Goal: Navigation & Orientation: Find specific page/section

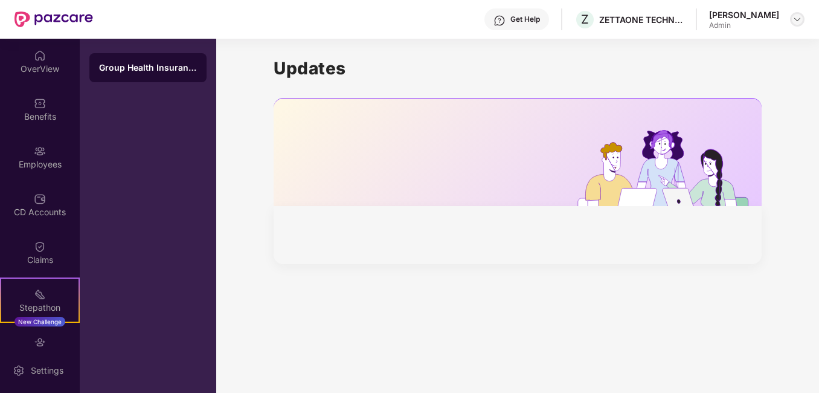
click at [796, 19] on img at bounding box center [797, 19] width 10 height 10
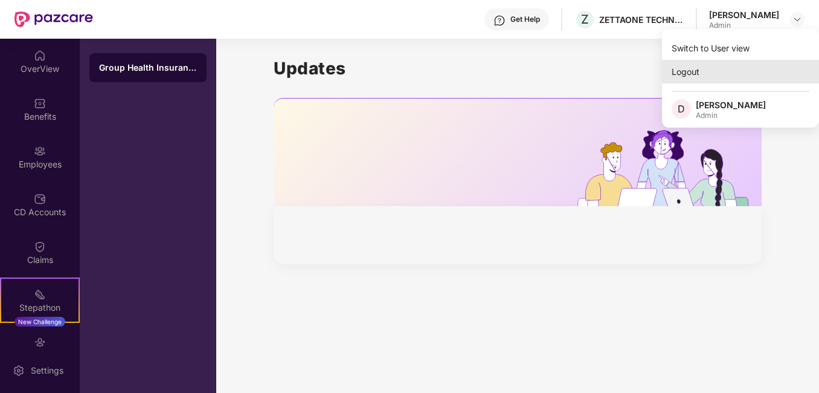
click at [688, 70] on div "Logout" at bounding box center [740, 72] width 157 height 24
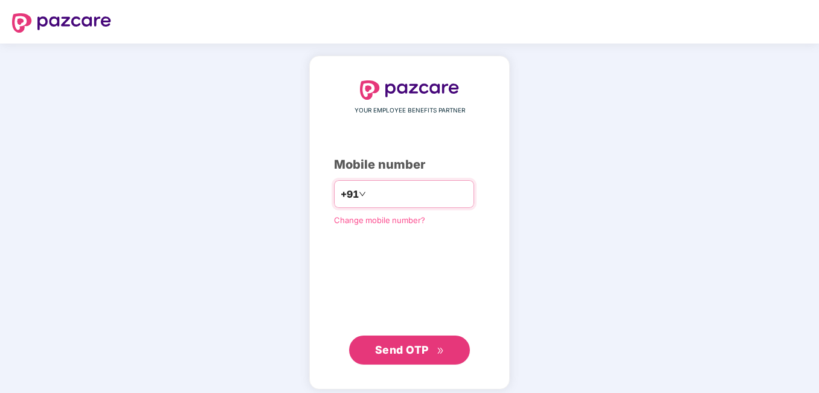
click at [371, 195] on input "number" at bounding box center [417, 193] width 99 height 19
type input "**********"
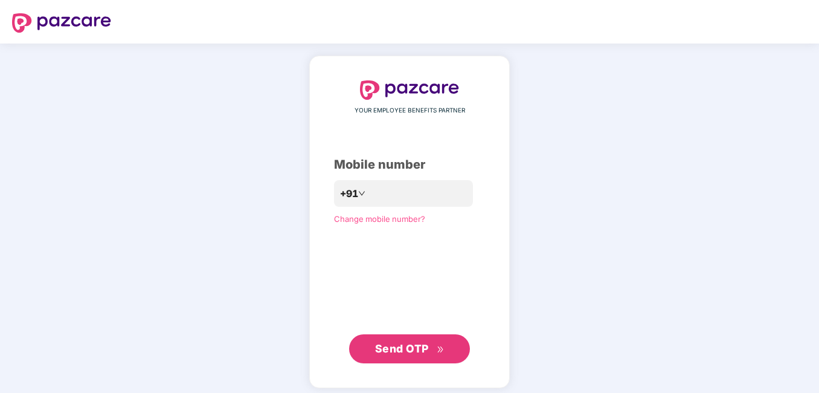
click at [398, 345] on span "Send OTP" at bounding box center [402, 348] width 54 height 13
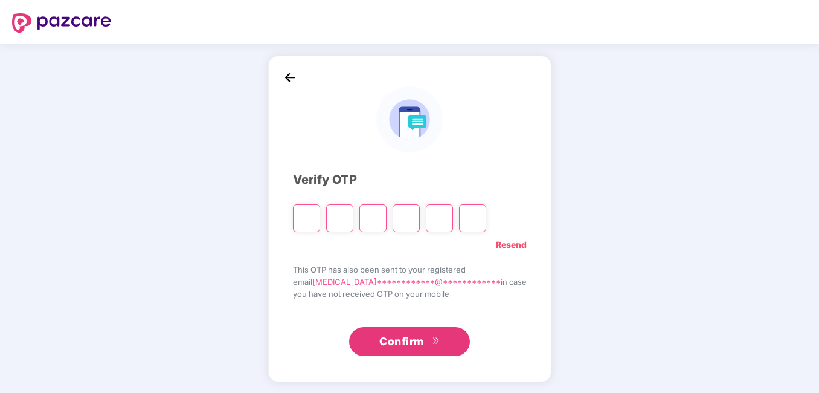
type input "*"
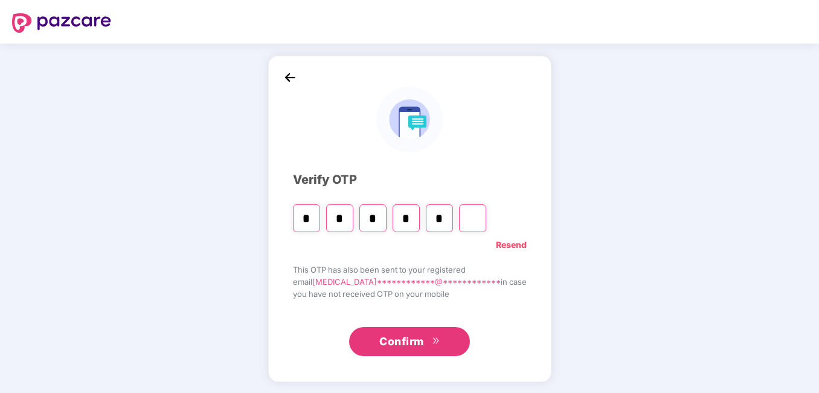
type input "*"
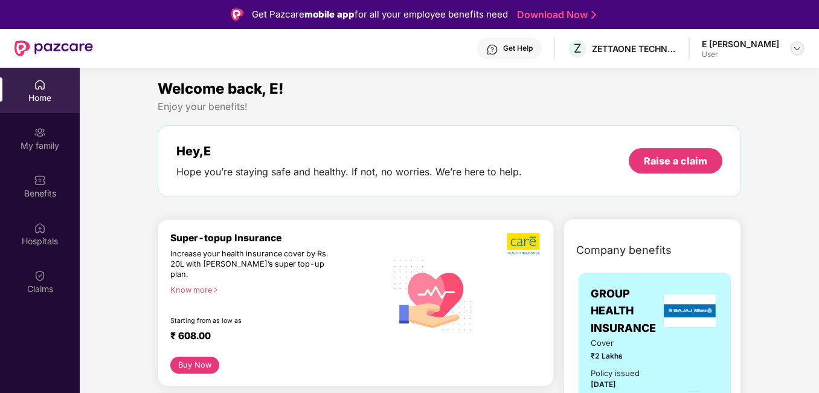
click at [799, 48] on img at bounding box center [797, 48] width 10 height 10
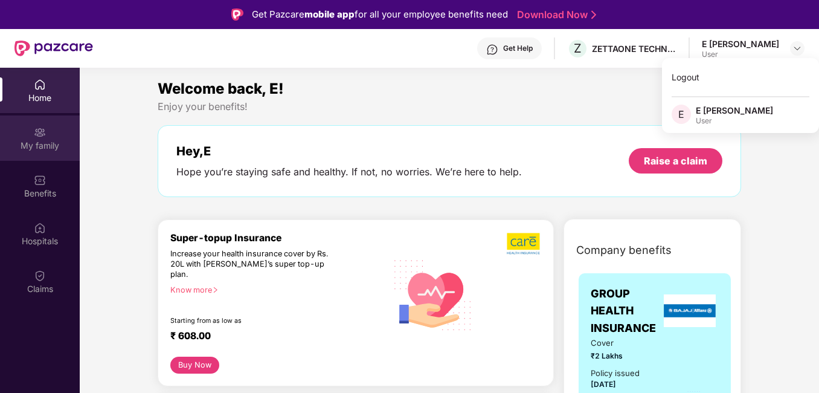
click at [36, 145] on div "My family" at bounding box center [40, 145] width 80 height 12
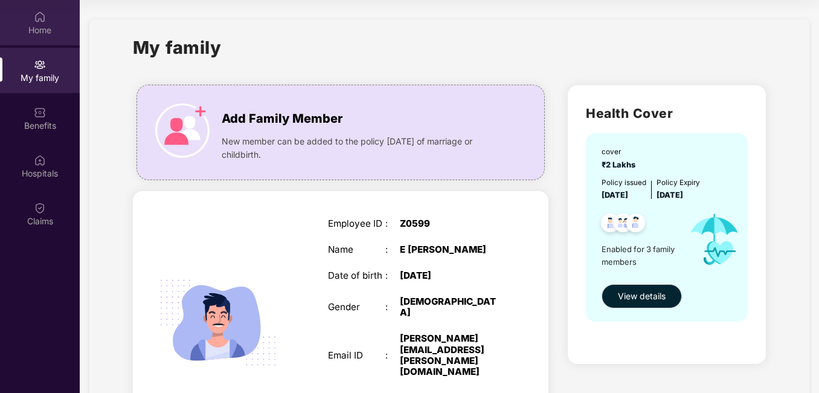
click at [25, 15] on div "Home" at bounding box center [40, 22] width 80 height 45
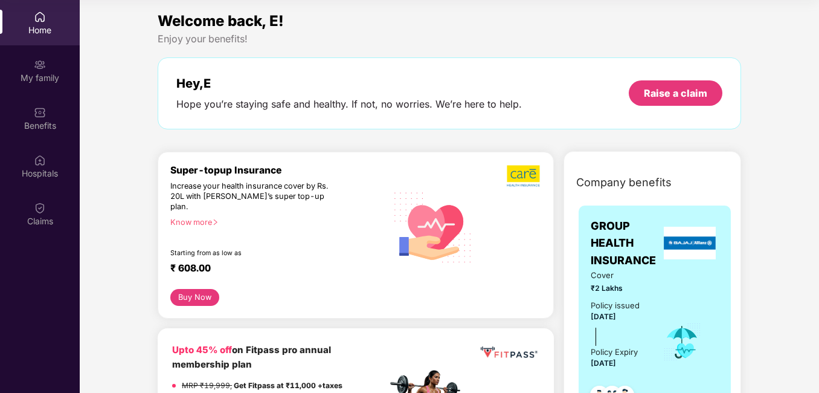
click at [66, 24] on div "Home" at bounding box center [40, 30] width 80 height 12
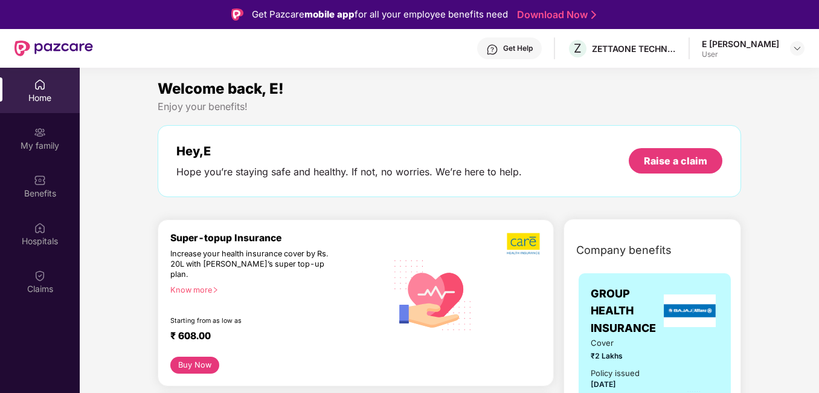
click at [758, 45] on div "E [PERSON_NAME]" at bounding box center [740, 43] width 77 height 11
